Goal: Find specific page/section: Find specific page/section

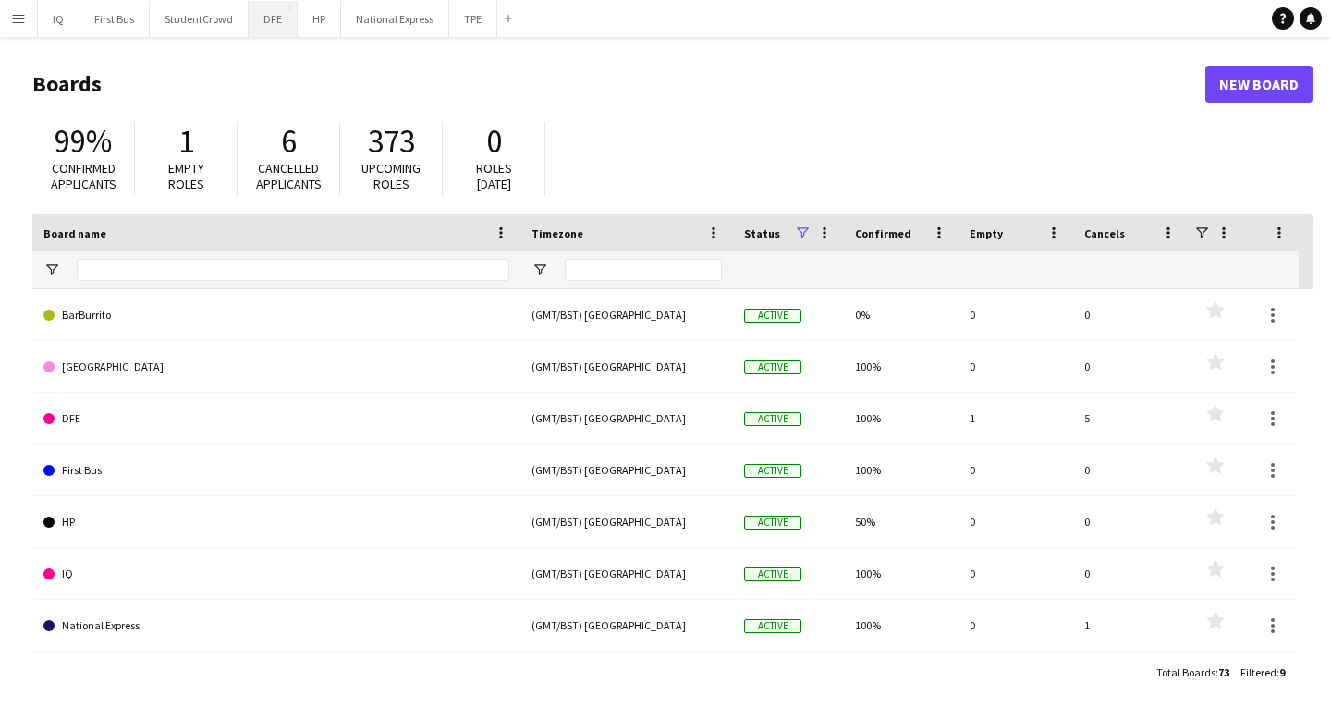
click at [276, 18] on button "DFE Close" at bounding box center [273, 19] width 49 height 36
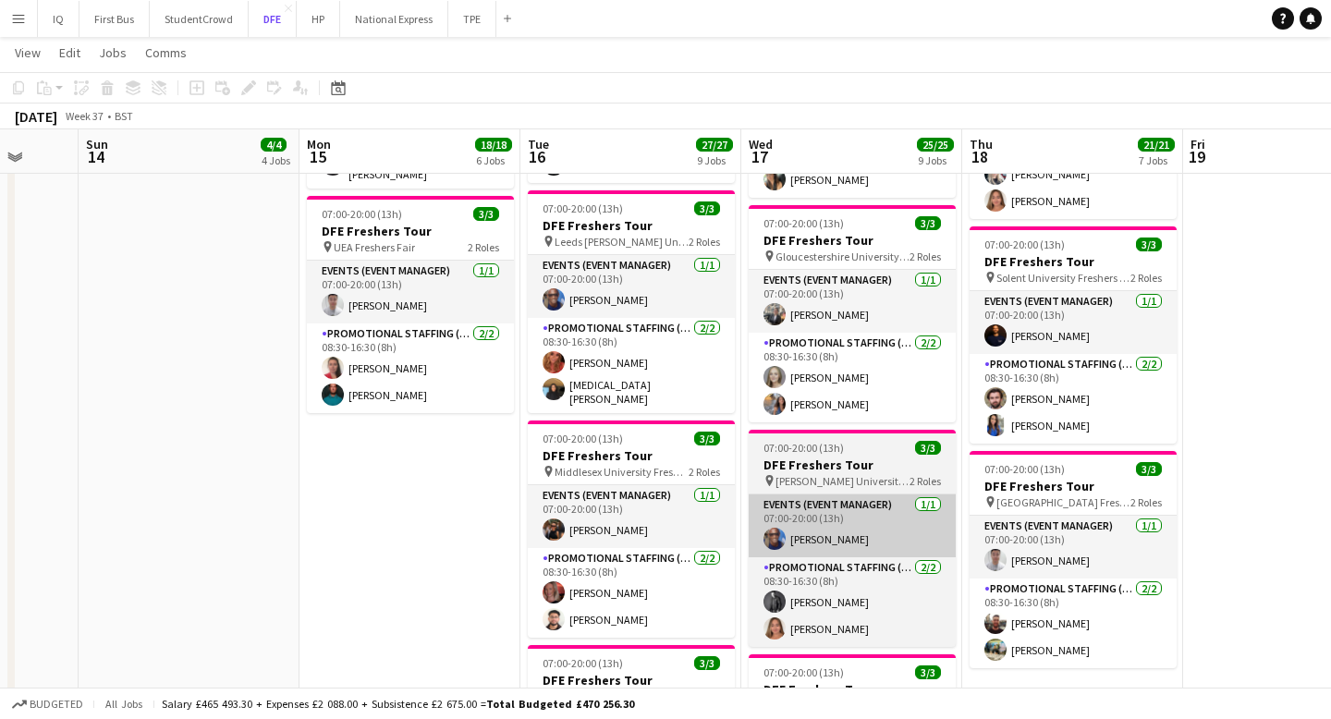
scroll to position [1146, 0]
